Goal: Task Accomplishment & Management: Manage account settings

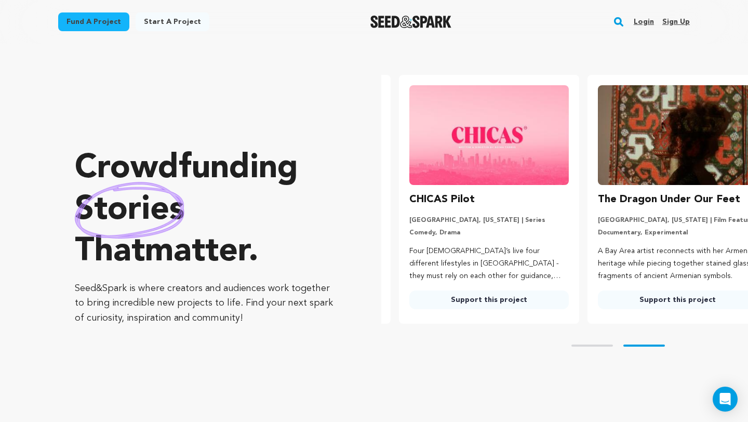
scroll to position [0, 197]
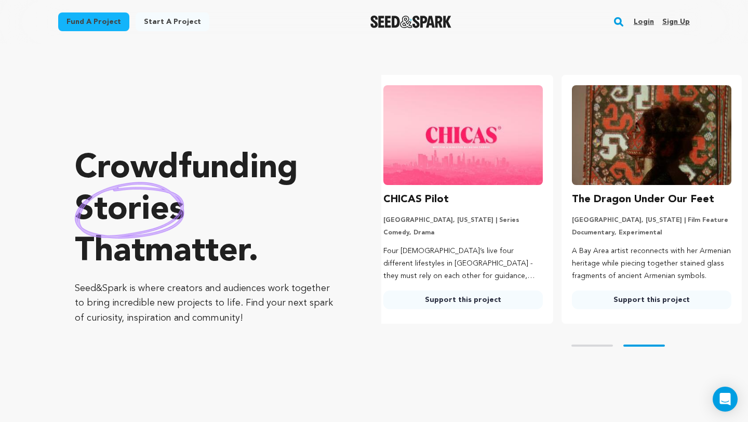
click at [643, 23] on link "Login" at bounding box center [644, 22] width 20 height 17
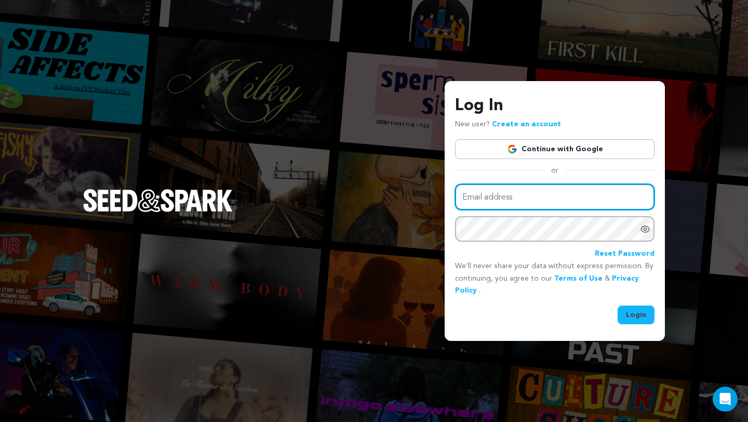
type input "clane2@stedwards.edu"
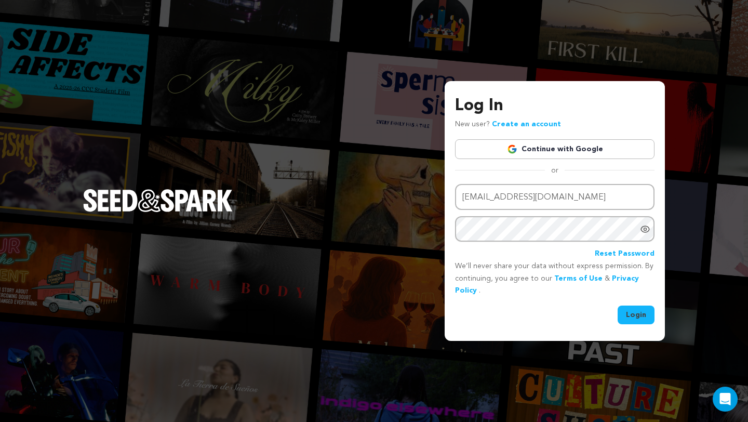
click at [558, 142] on link "Continue with Google" at bounding box center [554, 149] width 199 height 20
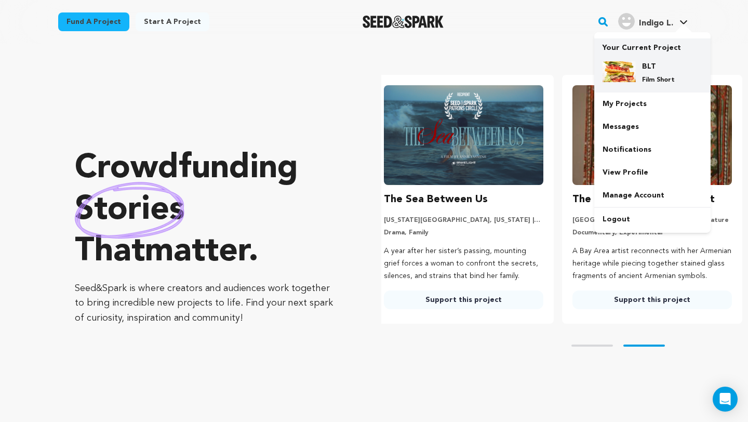
click at [641, 64] on div "BLT Film Short" at bounding box center [661, 72] width 50 height 23
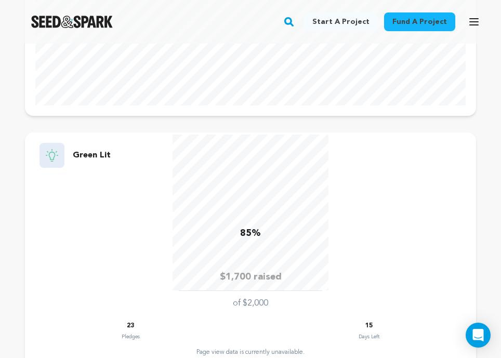
scroll to position [331, 0]
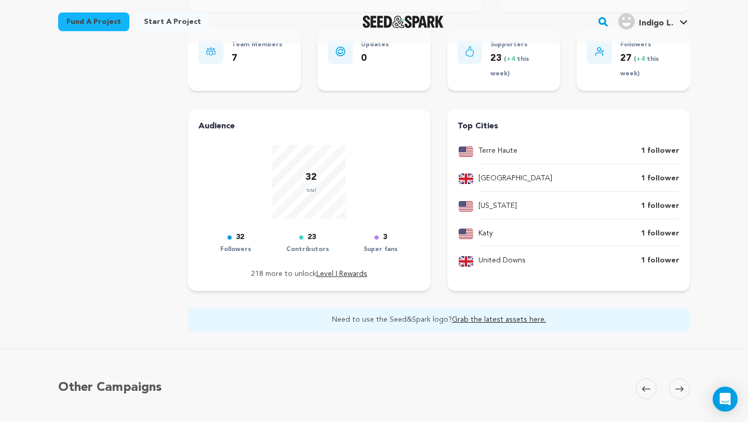
scroll to position [331, 0]
click at [384, 244] on p "Super fans" at bounding box center [381, 250] width 34 height 12
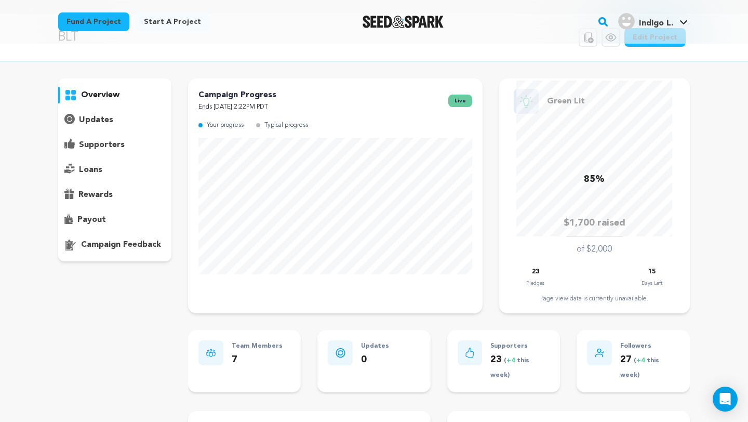
scroll to position [0, 0]
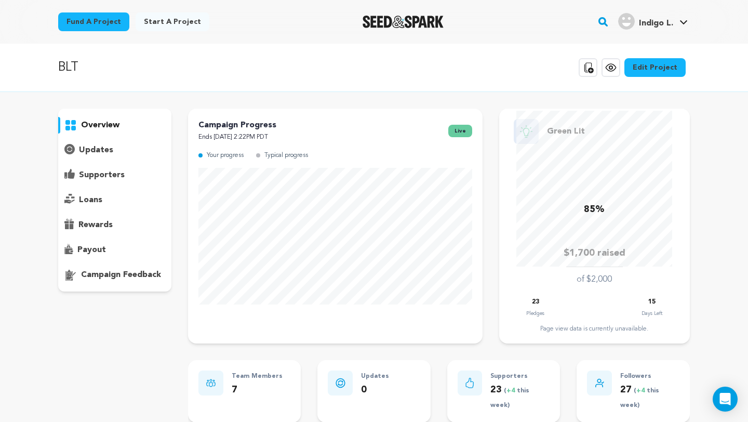
click at [409, 25] on img "Seed&Spark Homepage" at bounding box center [404, 22] width 82 height 12
